Goal: Transaction & Acquisition: Purchase product/service

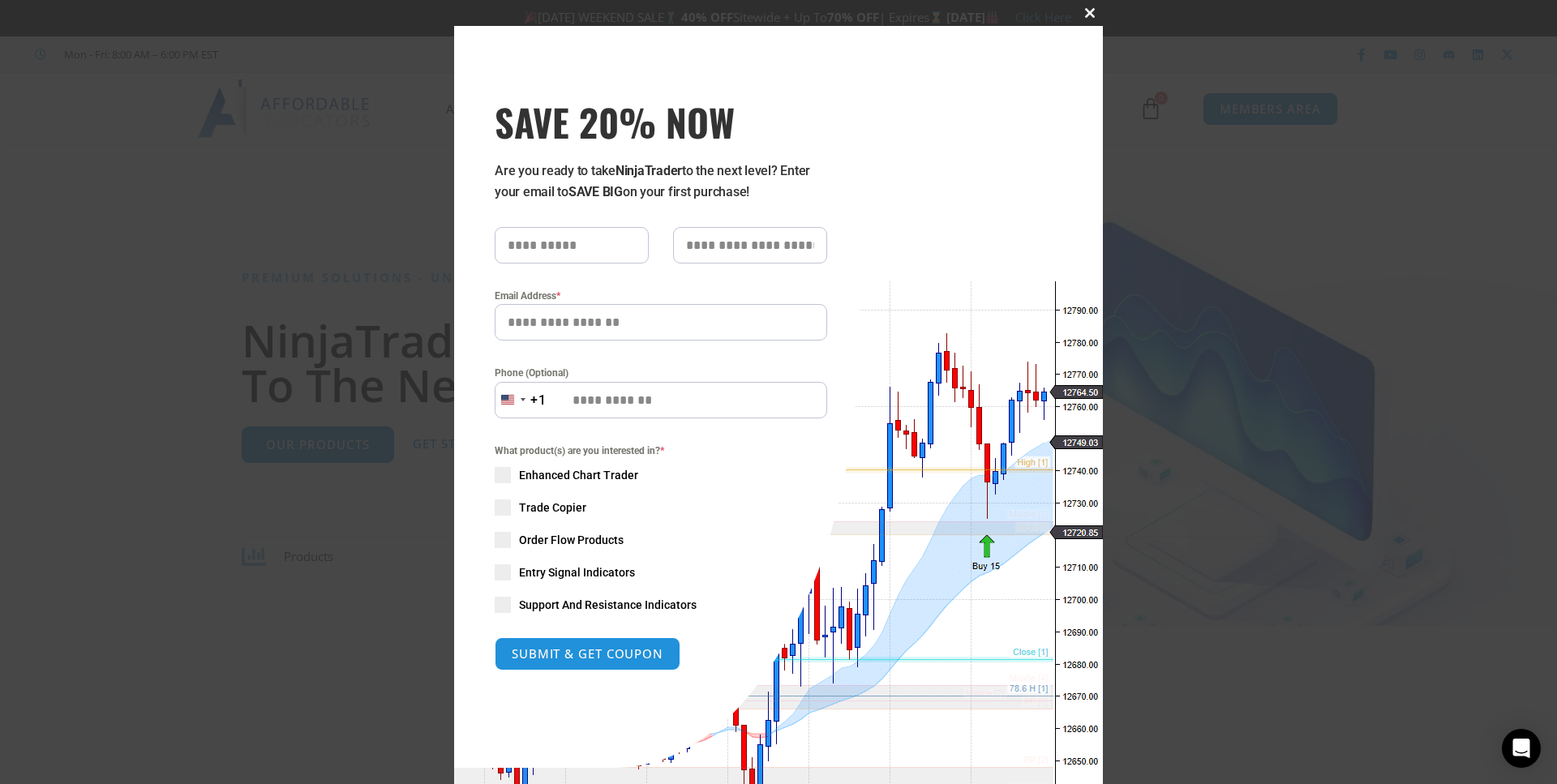
click at [1077, 8] on span at bounding box center [1090, 12] width 26 height 9
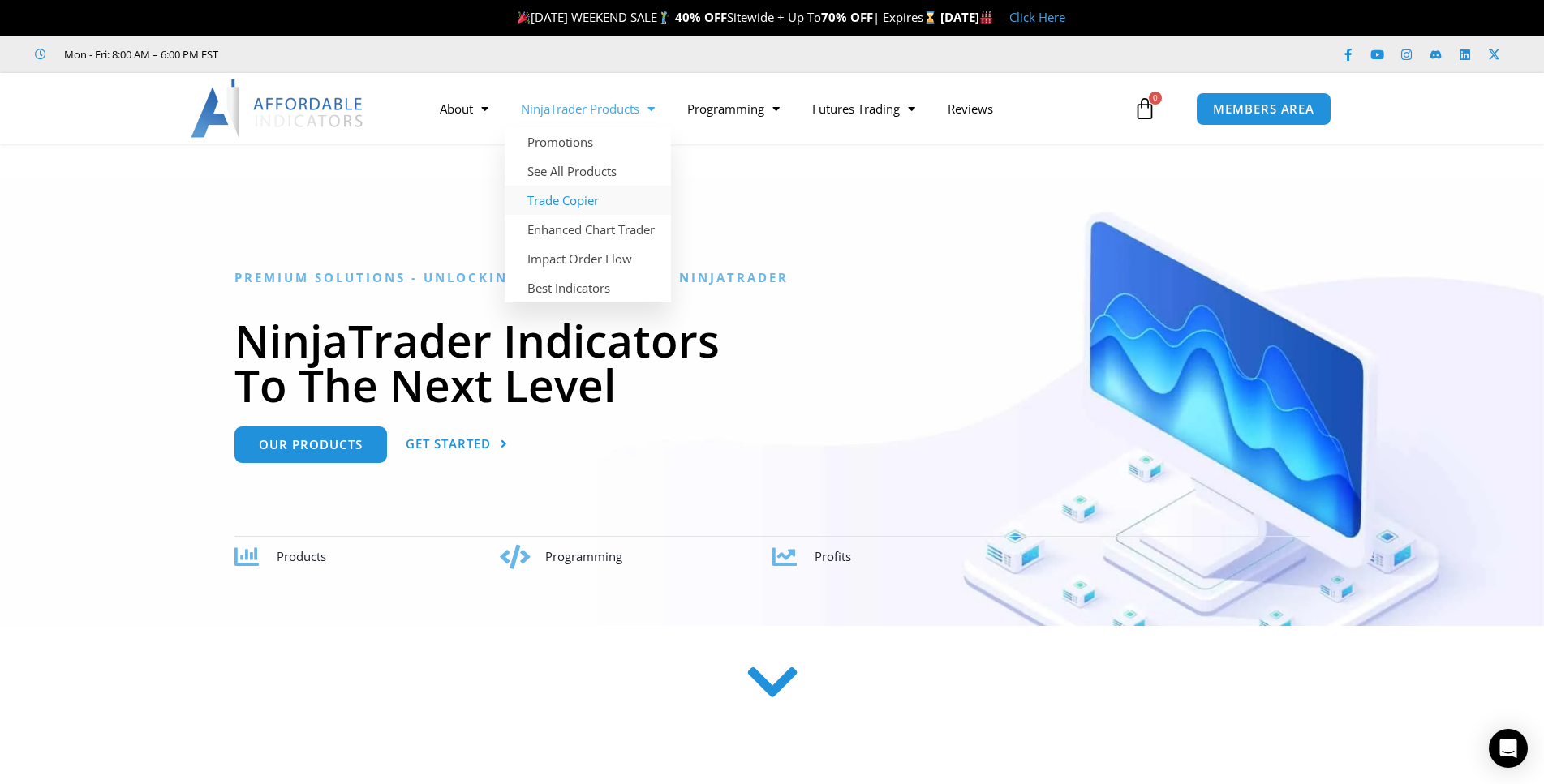
click at [549, 201] on link "Trade Copier" at bounding box center [588, 200] width 167 height 29
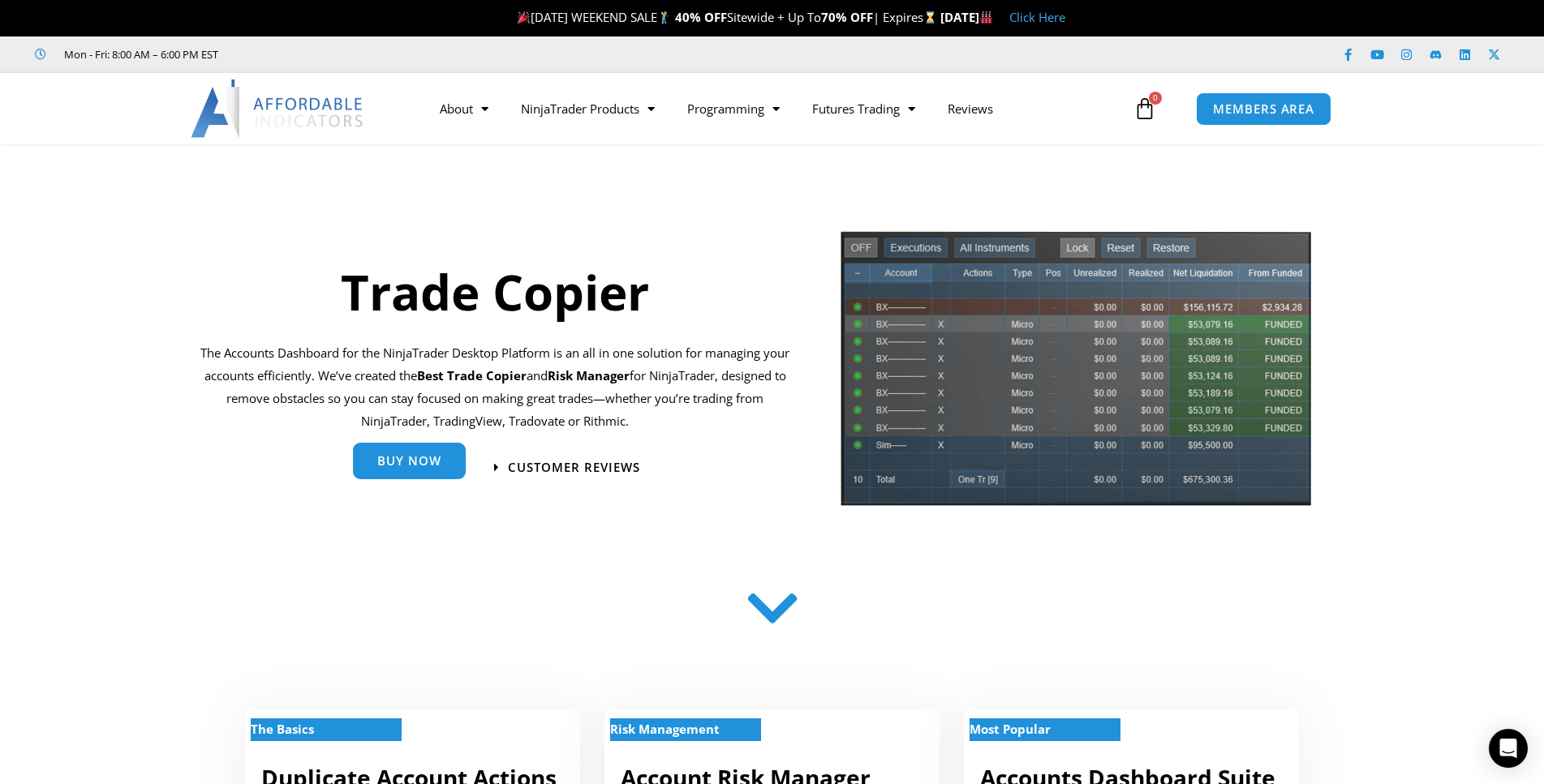
click at [403, 460] on span "Buy Now" at bounding box center [409, 465] width 64 height 12
